Goal: Entertainment & Leisure: Browse casually

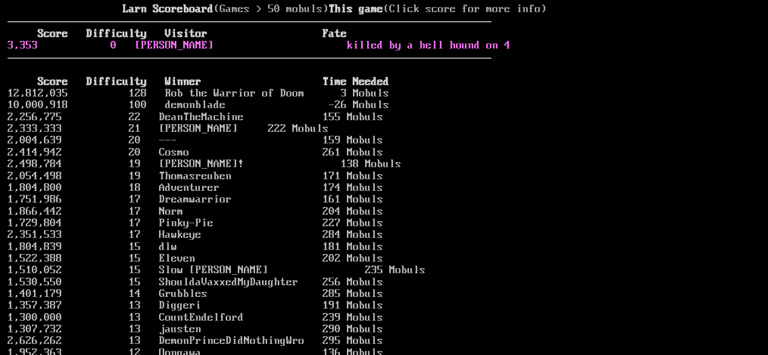
click at [178, 52] on link "3,353 0 Karl killed by a hell hound on 4" at bounding box center [259, 45] width 503 height 12
click at [434, 52] on link "1,868 0 [PERSON_NAME] killed by a snake on 3" at bounding box center [244, 45] width 473 height 12
